Goal: Task Accomplishment & Management: Use online tool/utility

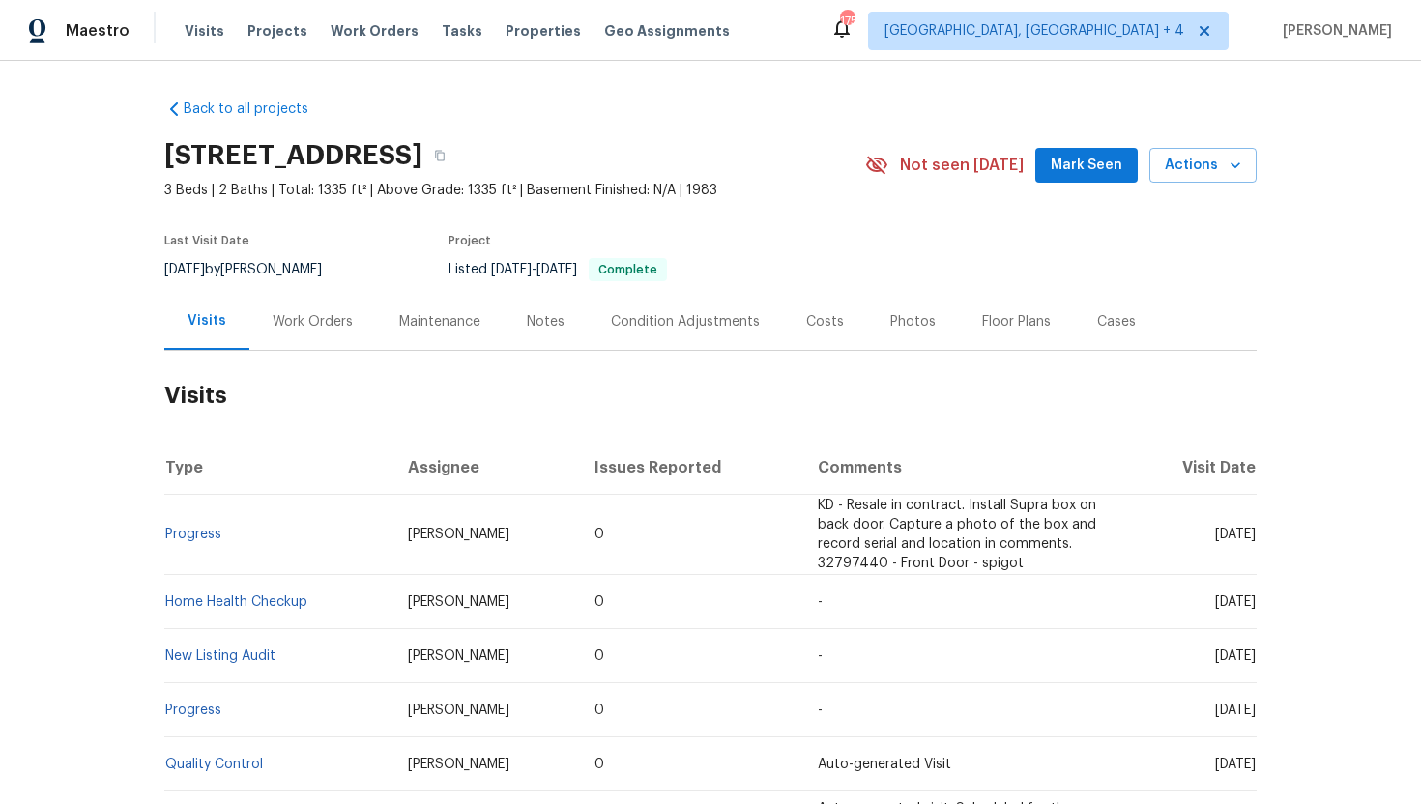
click at [286, 302] on div "Work Orders" at bounding box center [312, 321] width 127 height 57
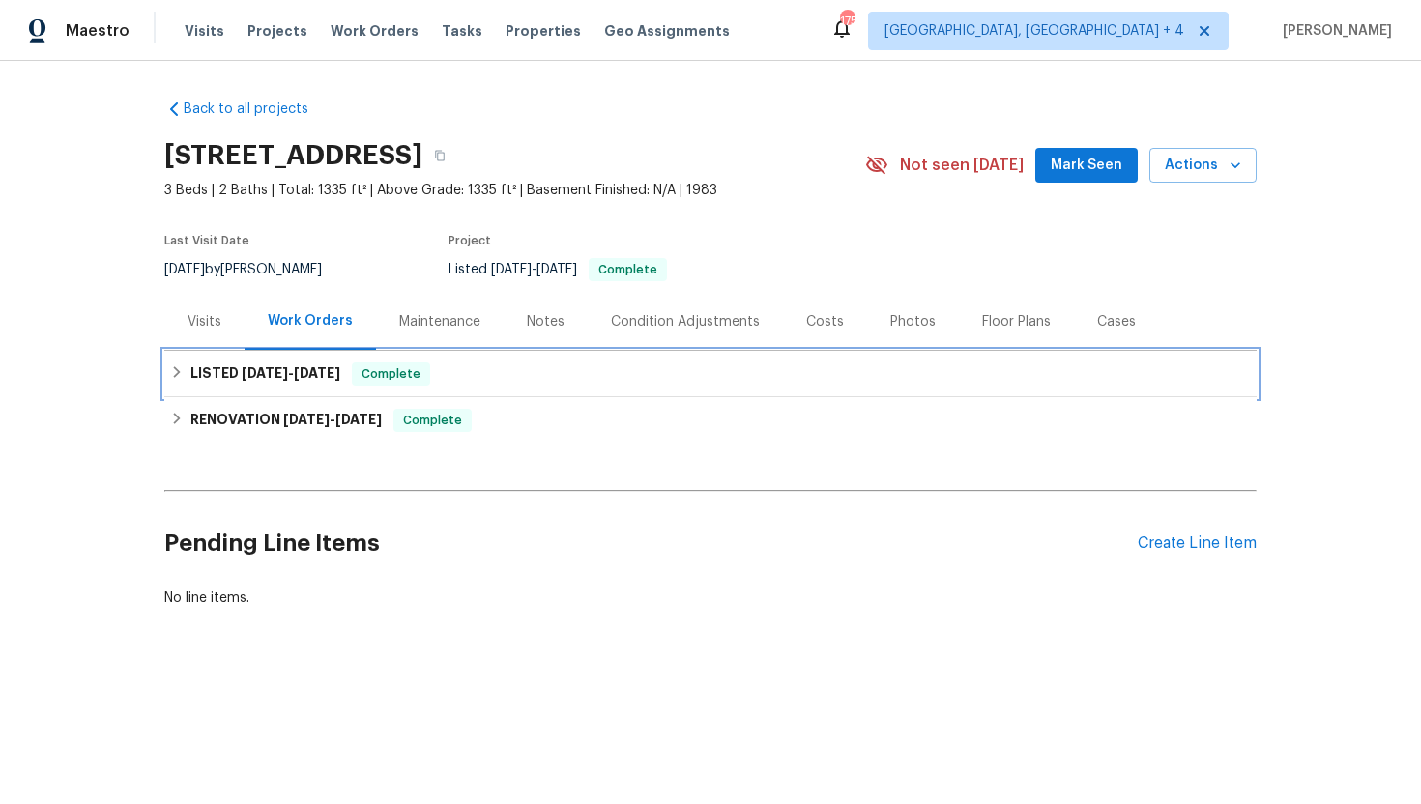
click at [312, 355] on div "LISTED [DATE] - [DATE] Complete" at bounding box center [710, 374] width 1092 height 46
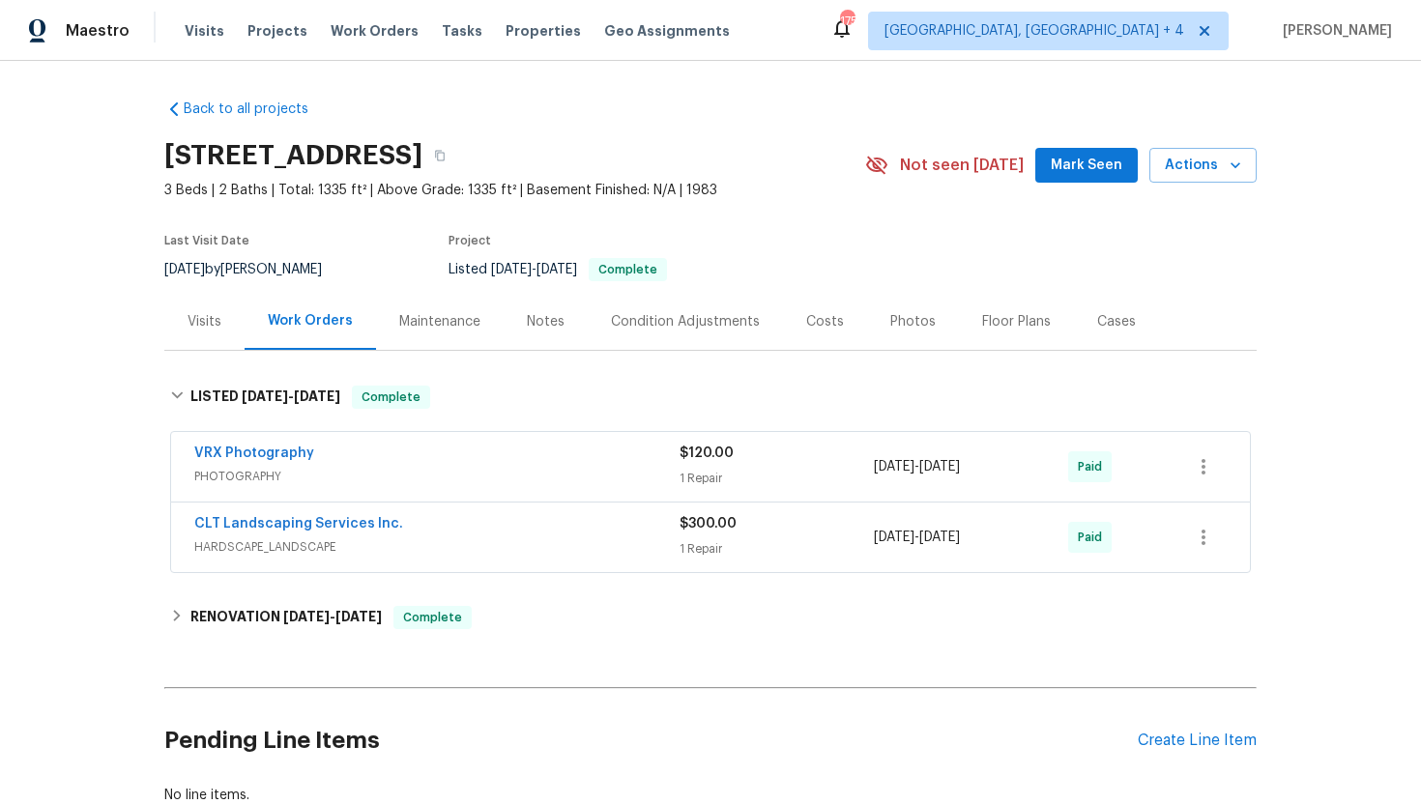
click at [363, 466] on div "VRX Photography" at bounding box center [436, 455] width 485 height 23
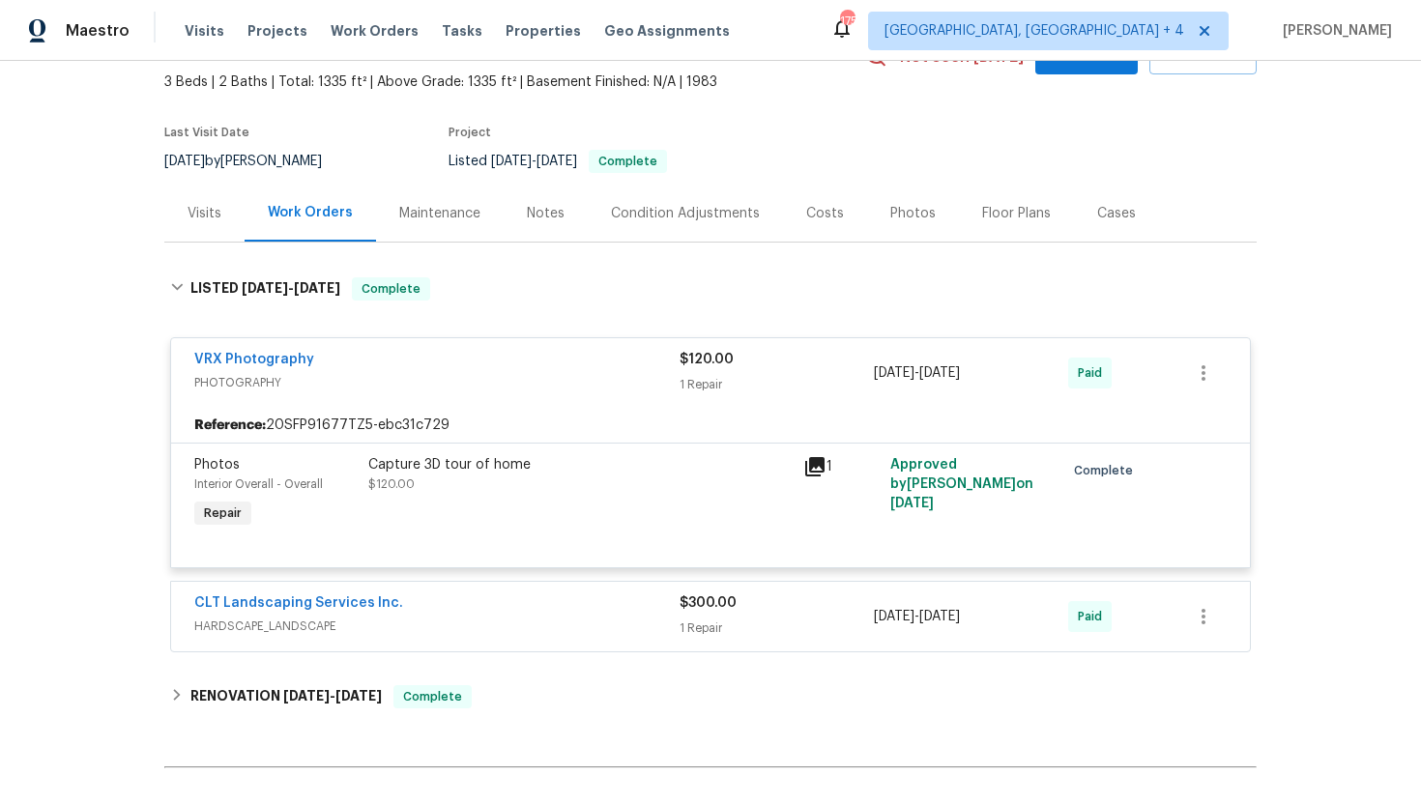
scroll to position [175, 0]
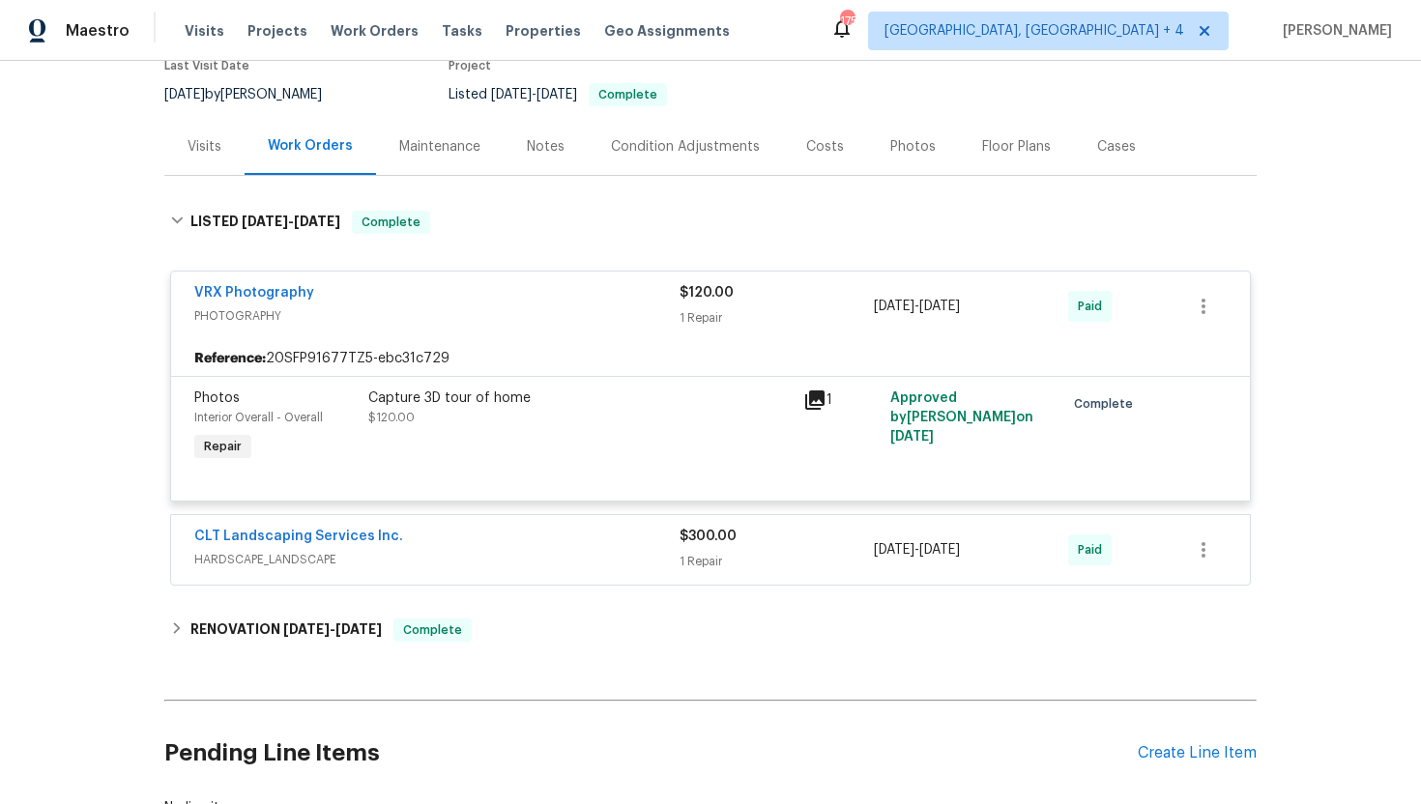
click at [451, 565] on span "HARDSCAPE_LANDSCAPE" at bounding box center [436, 559] width 485 height 19
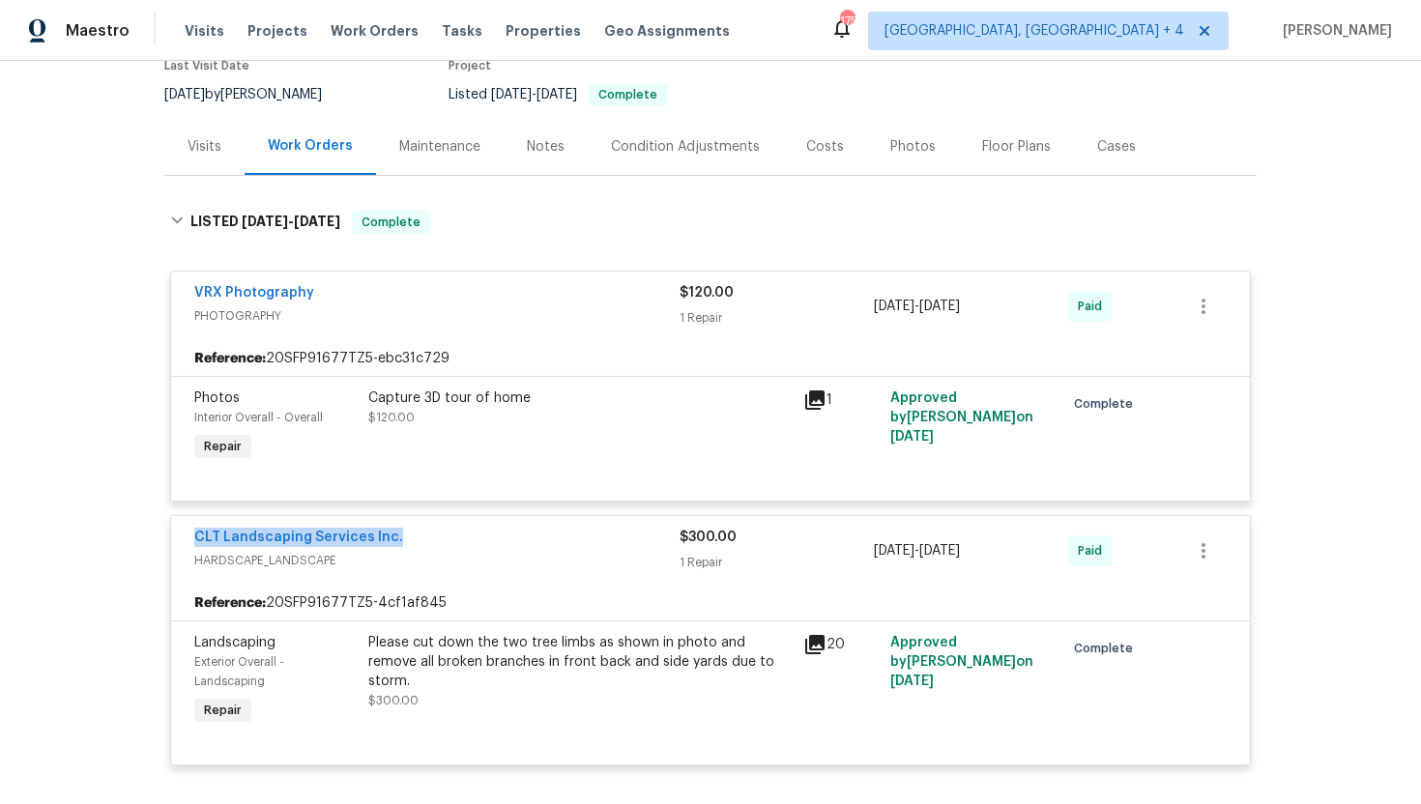
drag, startPoint x: 417, startPoint y: 538, endPoint x: 174, endPoint y: 534, distance: 242.7
click at [174, 534] on div "CLT Landscaping Services Inc. HARDSCAPE_LANDSCAPE $300.00 1 Repair [DATE] - [DA…" at bounding box center [710, 551] width 1079 height 70
copy link "CLT Landscaping Services Inc."
drag, startPoint x: 1022, startPoint y: 558, endPoint x: 811, endPoint y: 558, distance: 210.7
click at [811, 558] on div "CLT Landscaping Services Inc. HARDSCAPE_LANDSCAPE $300.00 1 Repair [DATE] - [DA…" at bounding box center [687, 551] width 986 height 46
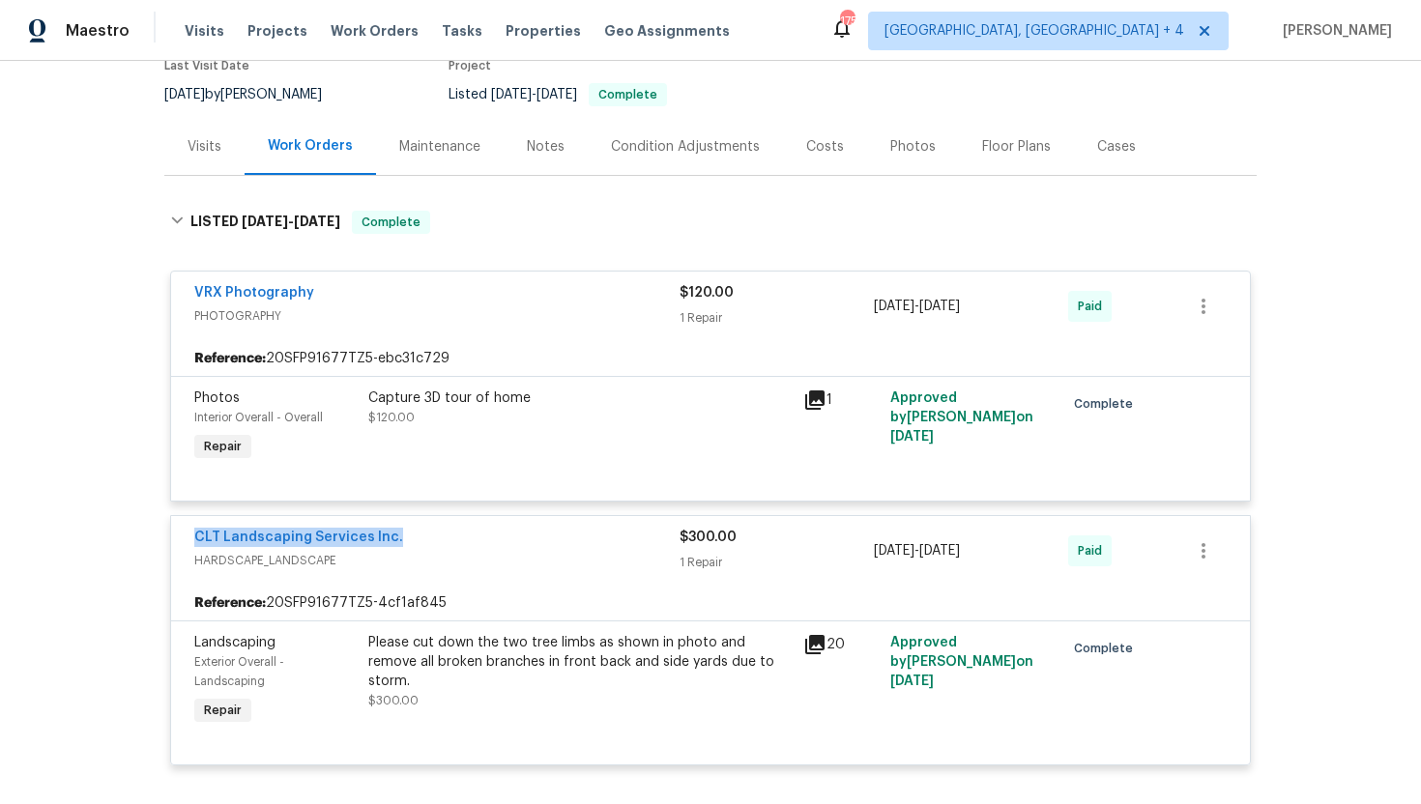
copy div "[DATE] - [DATE]"
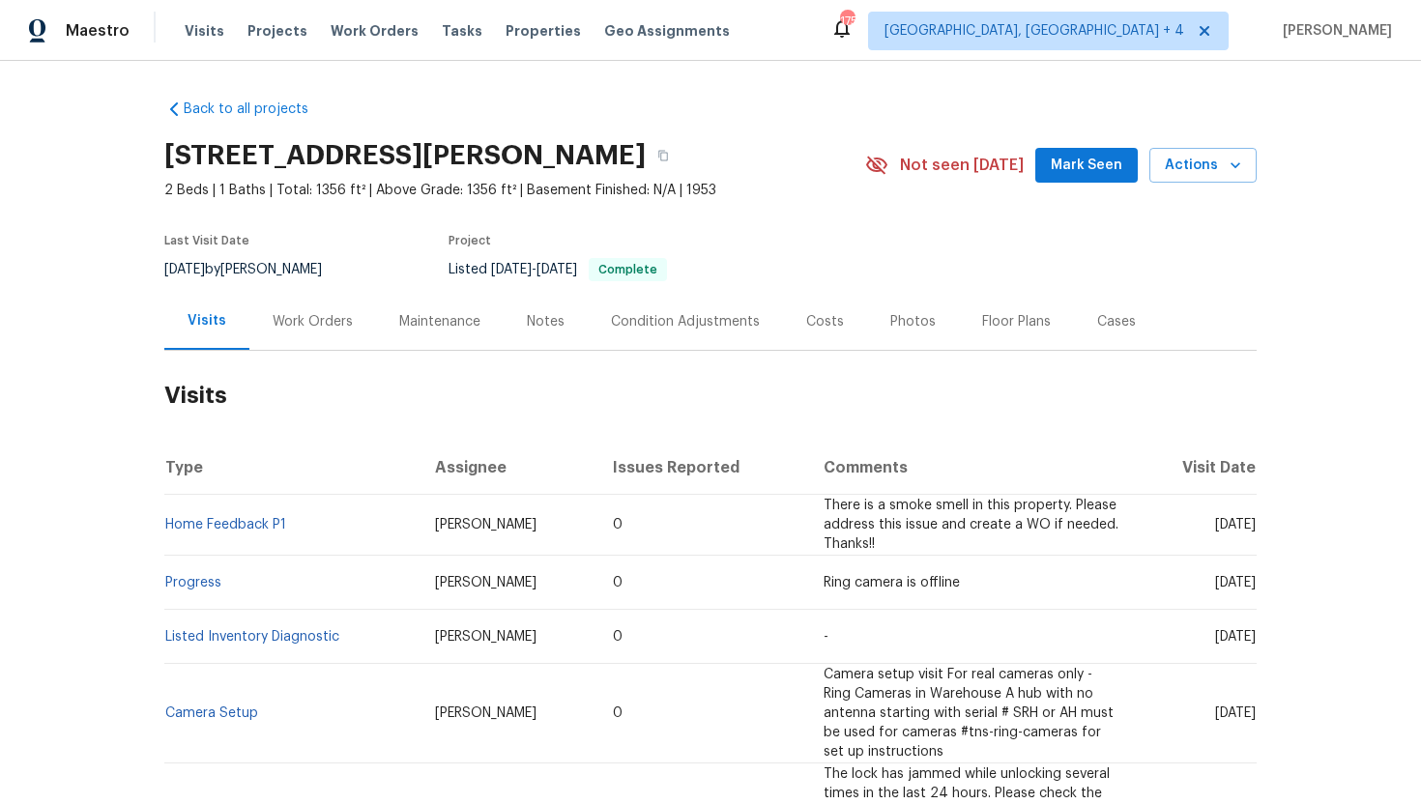
click at [316, 334] on div "Work Orders" at bounding box center [312, 321] width 127 height 57
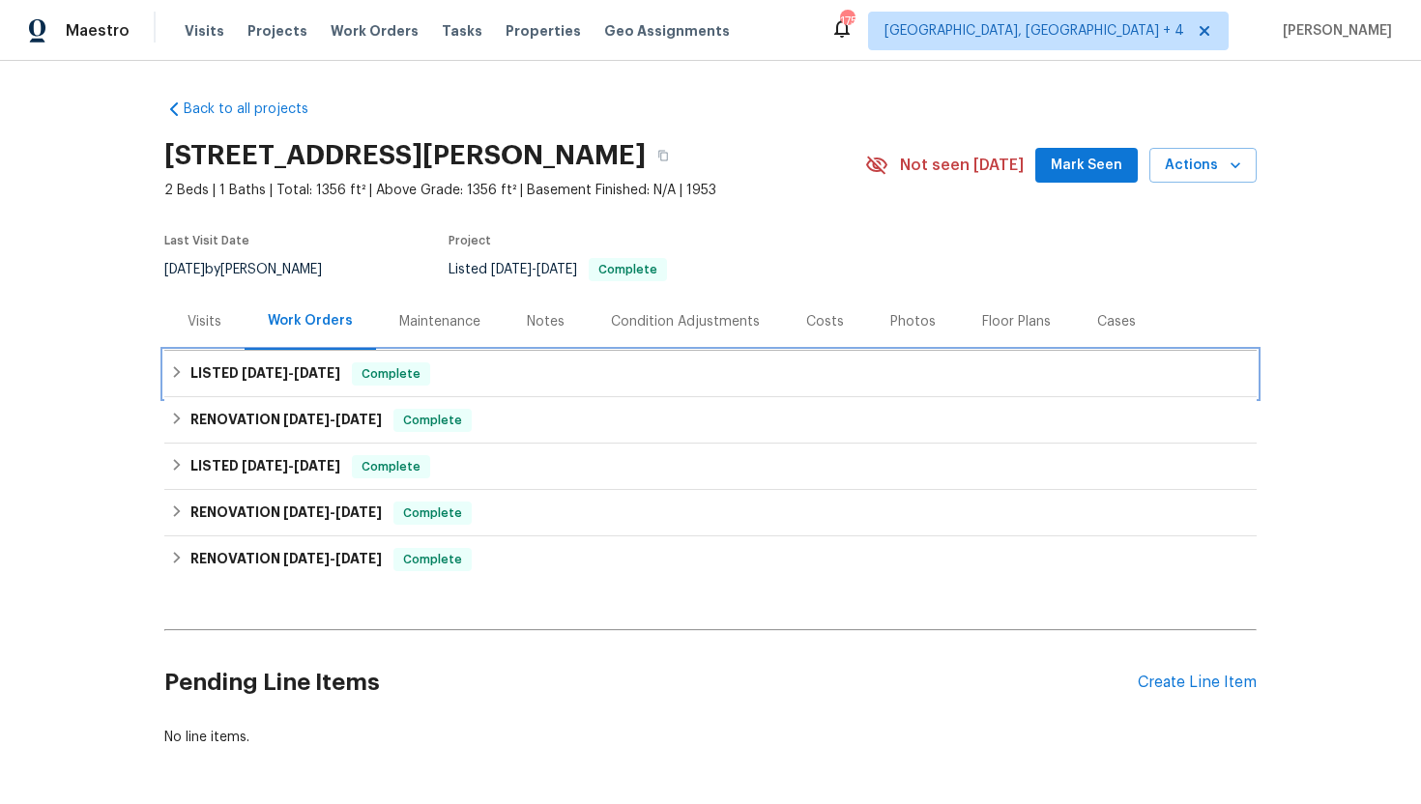
click at [311, 364] on h6 "LISTED 9/3/25 - 9/5/25" at bounding box center [265, 373] width 150 height 23
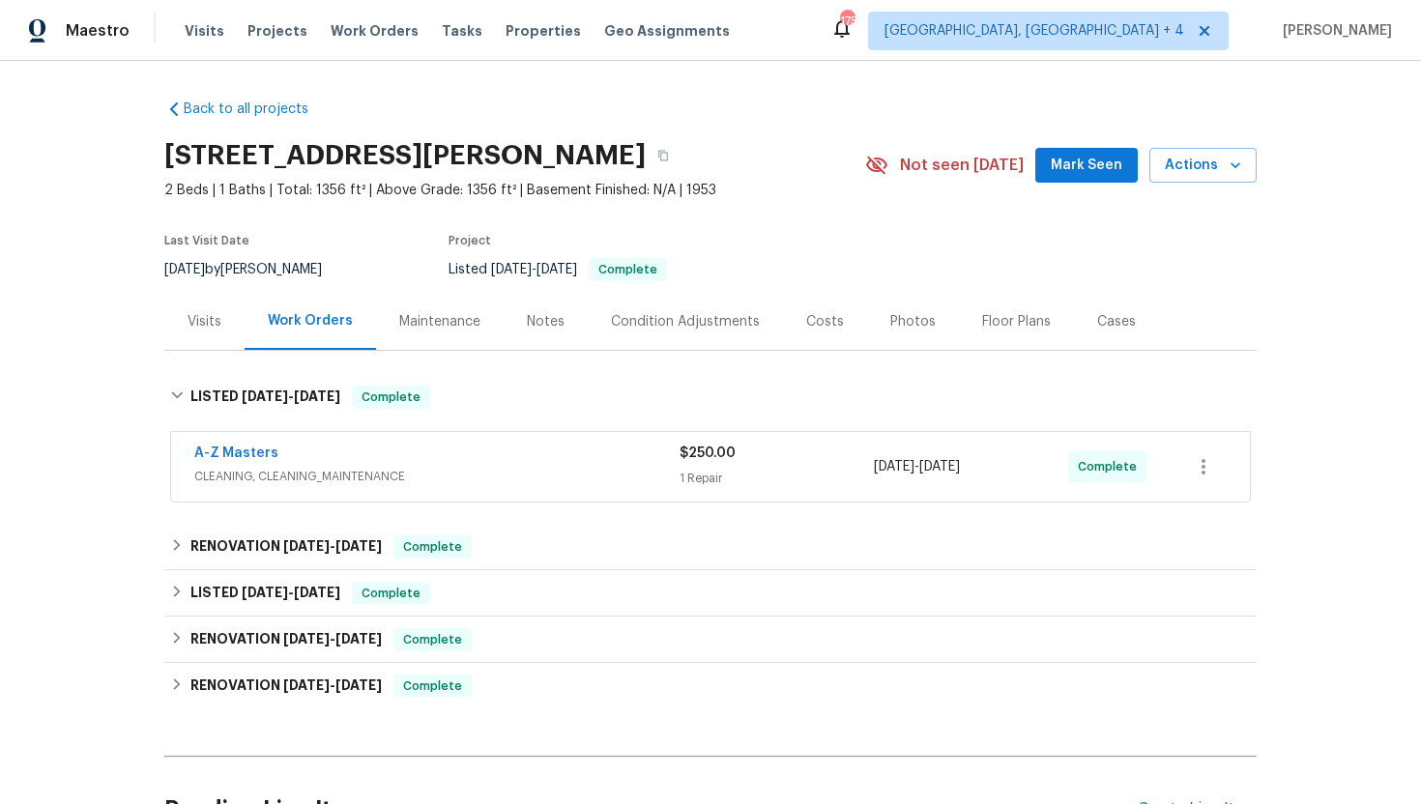
click at [336, 477] on span "CLEANING, CLEANING_MAINTENANCE" at bounding box center [436, 476] width 485 height 19
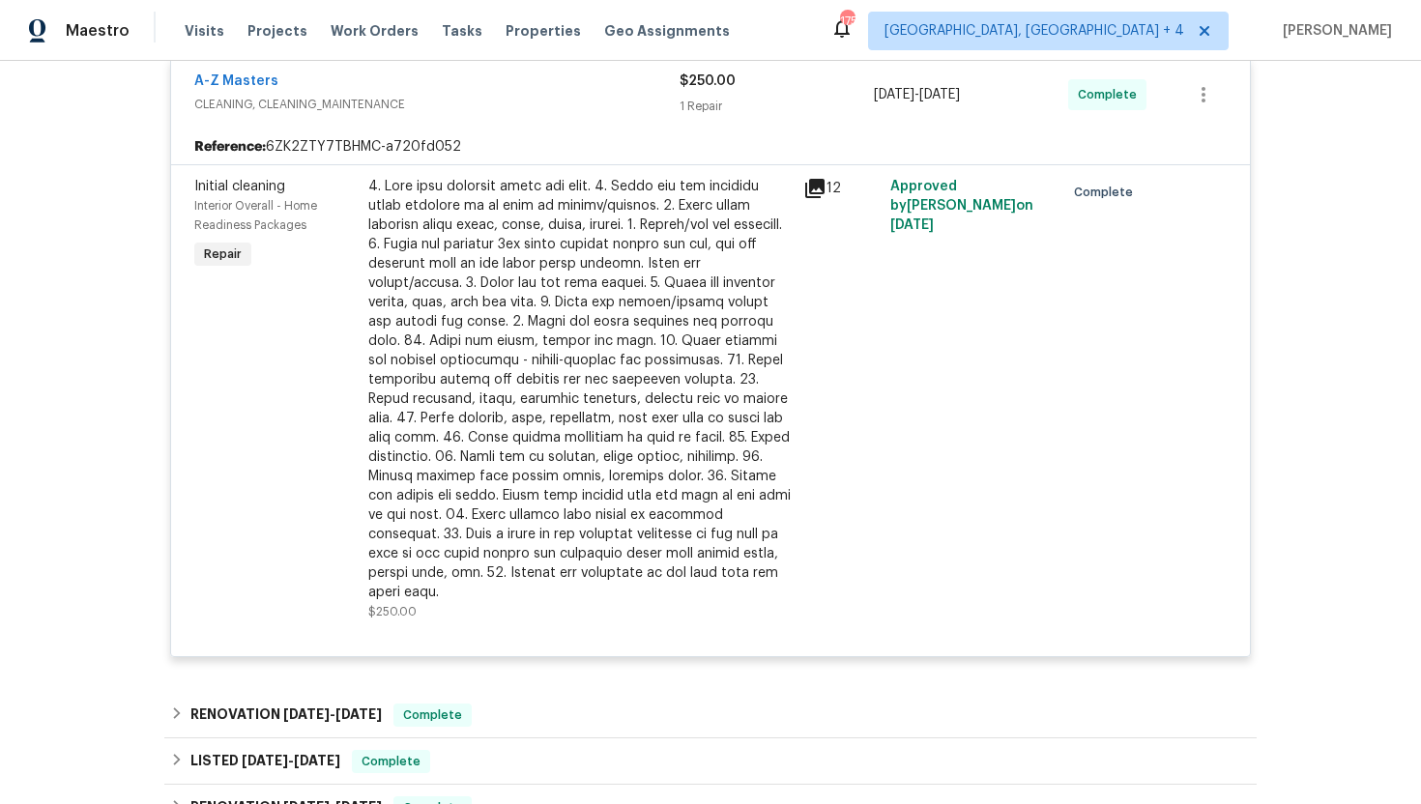
scroll to position [737, 0]
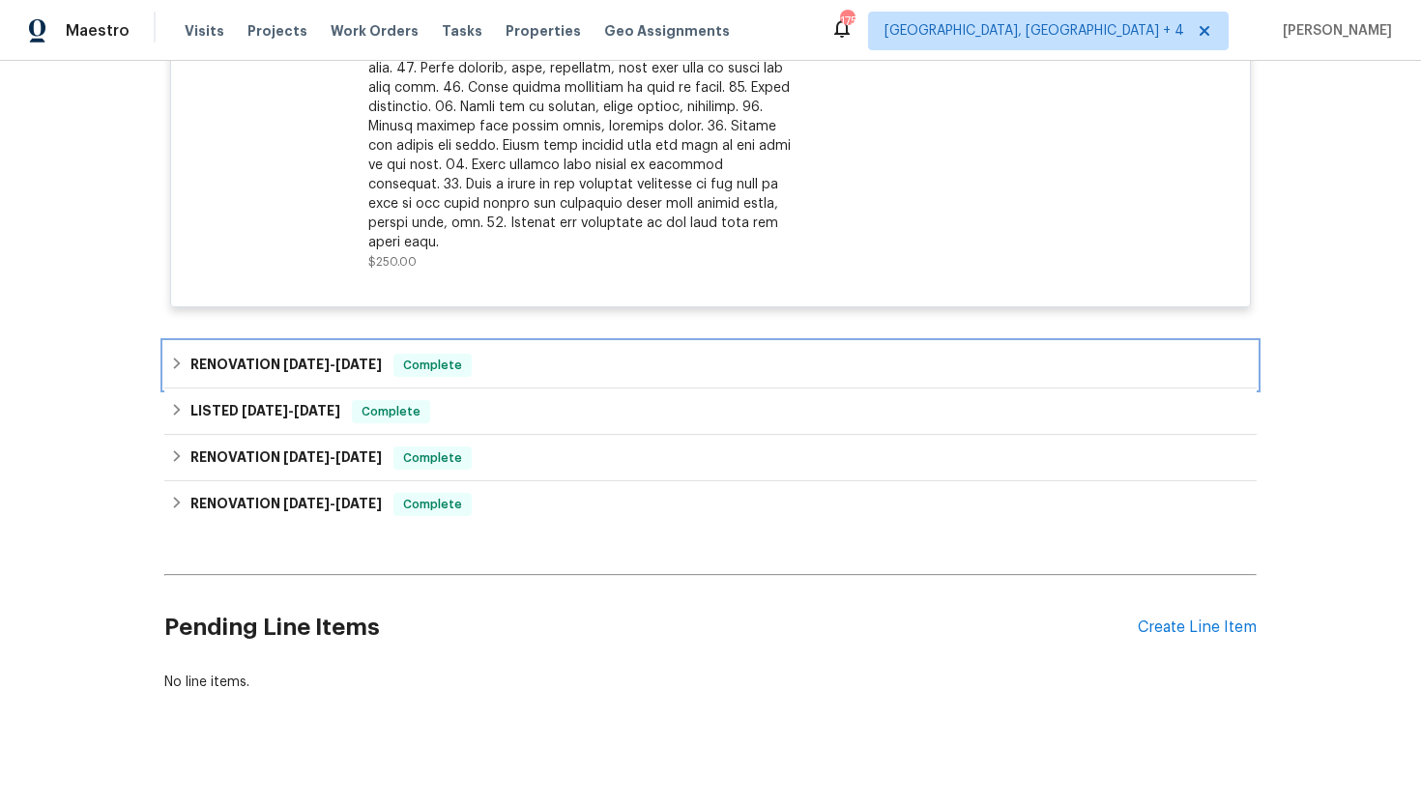
click at [358, 342] on div "RENOVATION 7/28/25 - 7/31/25 Complete" at bounding box center [710, 365] width 1092 height 46
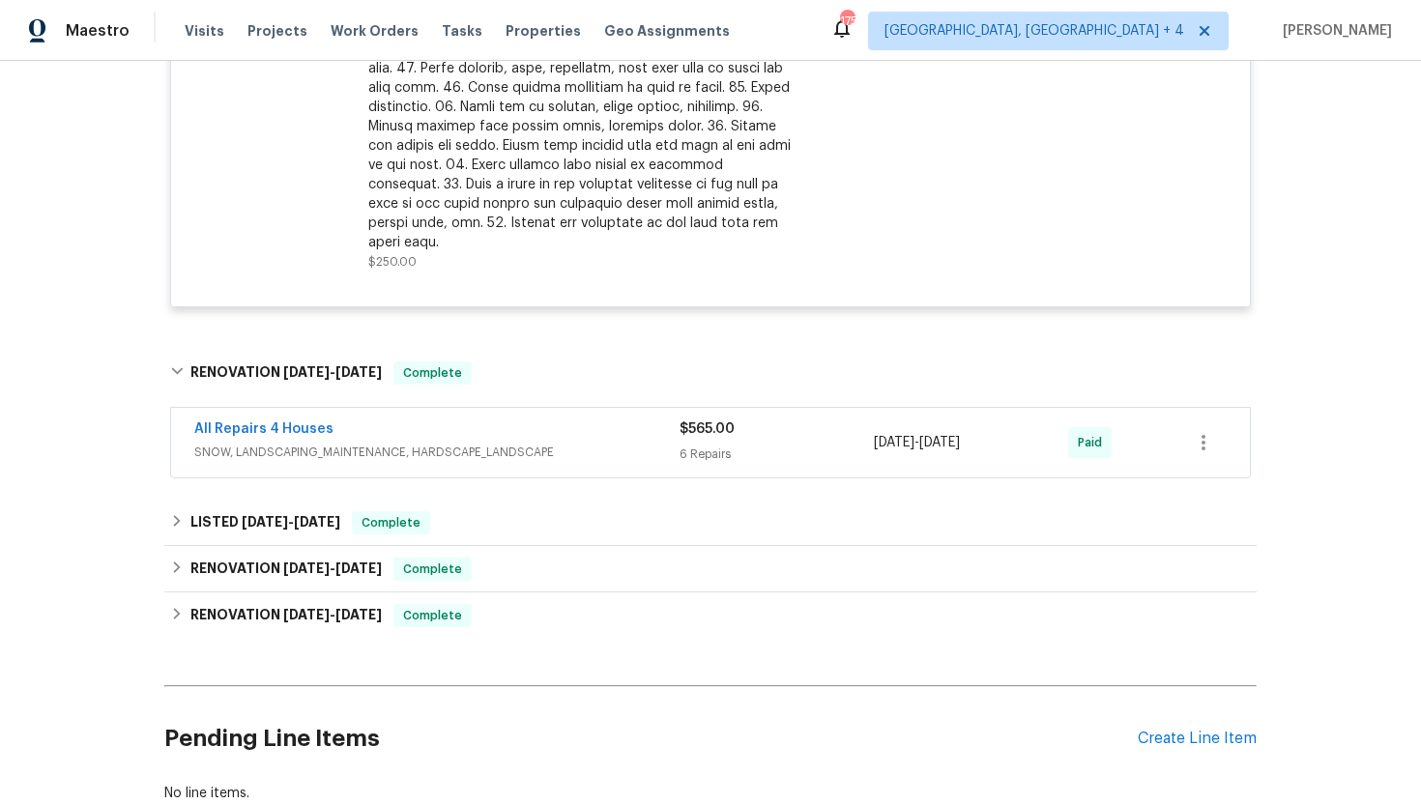
click at [377, 443] on span "SNOW, LANDSCAPING_MAINTENANCE, HARDSCAPE_LANDSCAPE" at bounding box center [436, 452] width 485 height 19
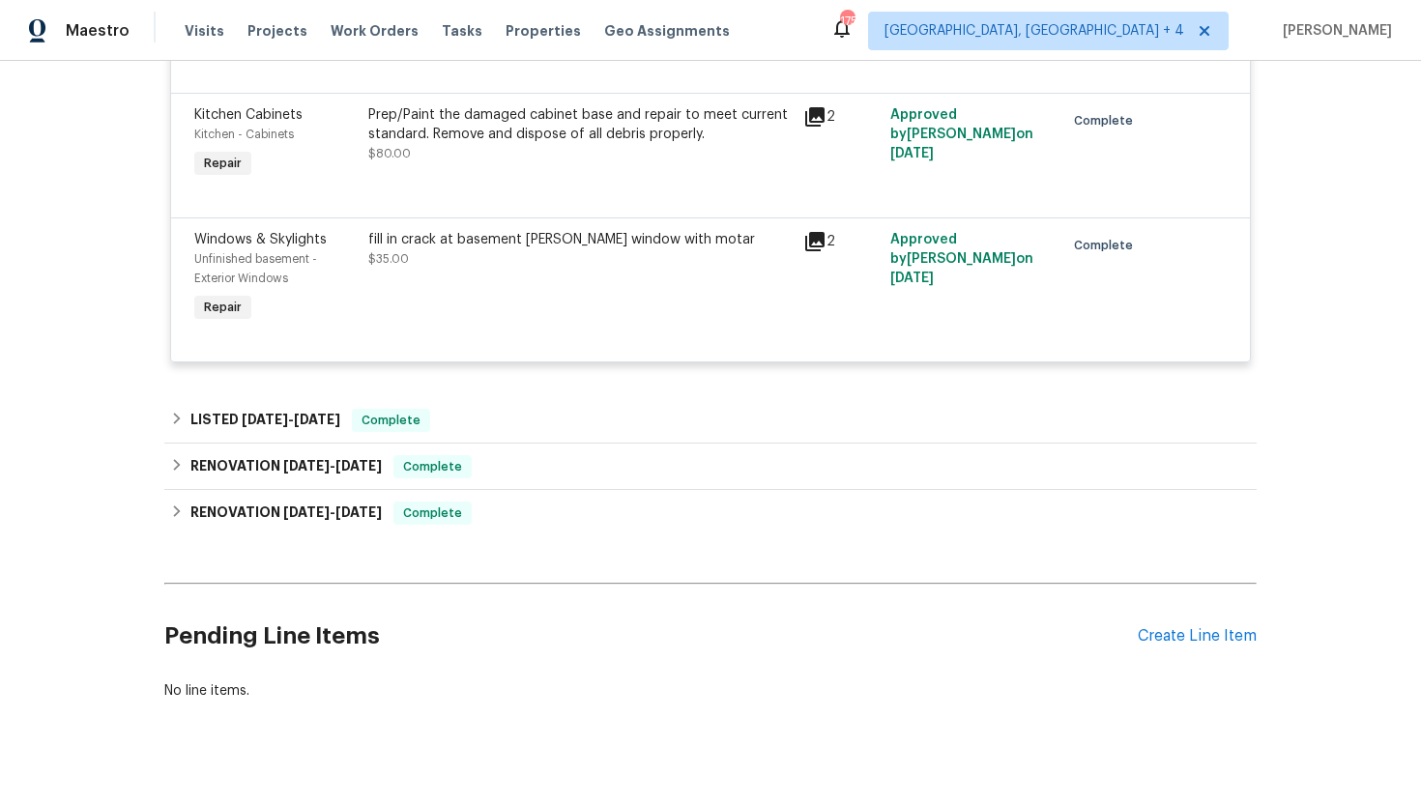
scroll to position [1740, 0]
